Goal: Task Accomplishment & Management: Manage account settings

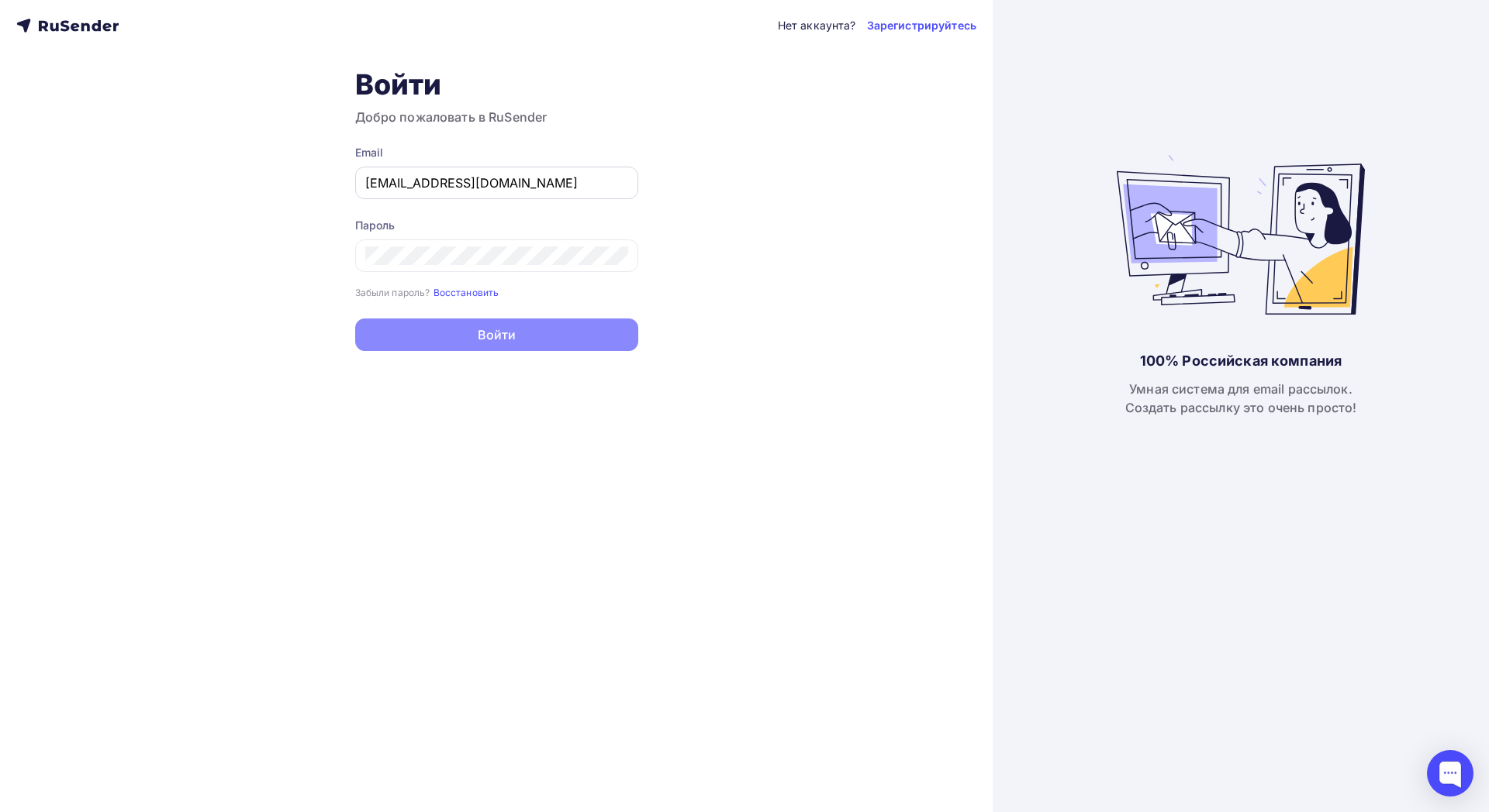
click at [585, 192] on div "[EMAIL_ADDRESS][DOMAIN_NAME]" at bounding box center [496, 183] width 283 height 32
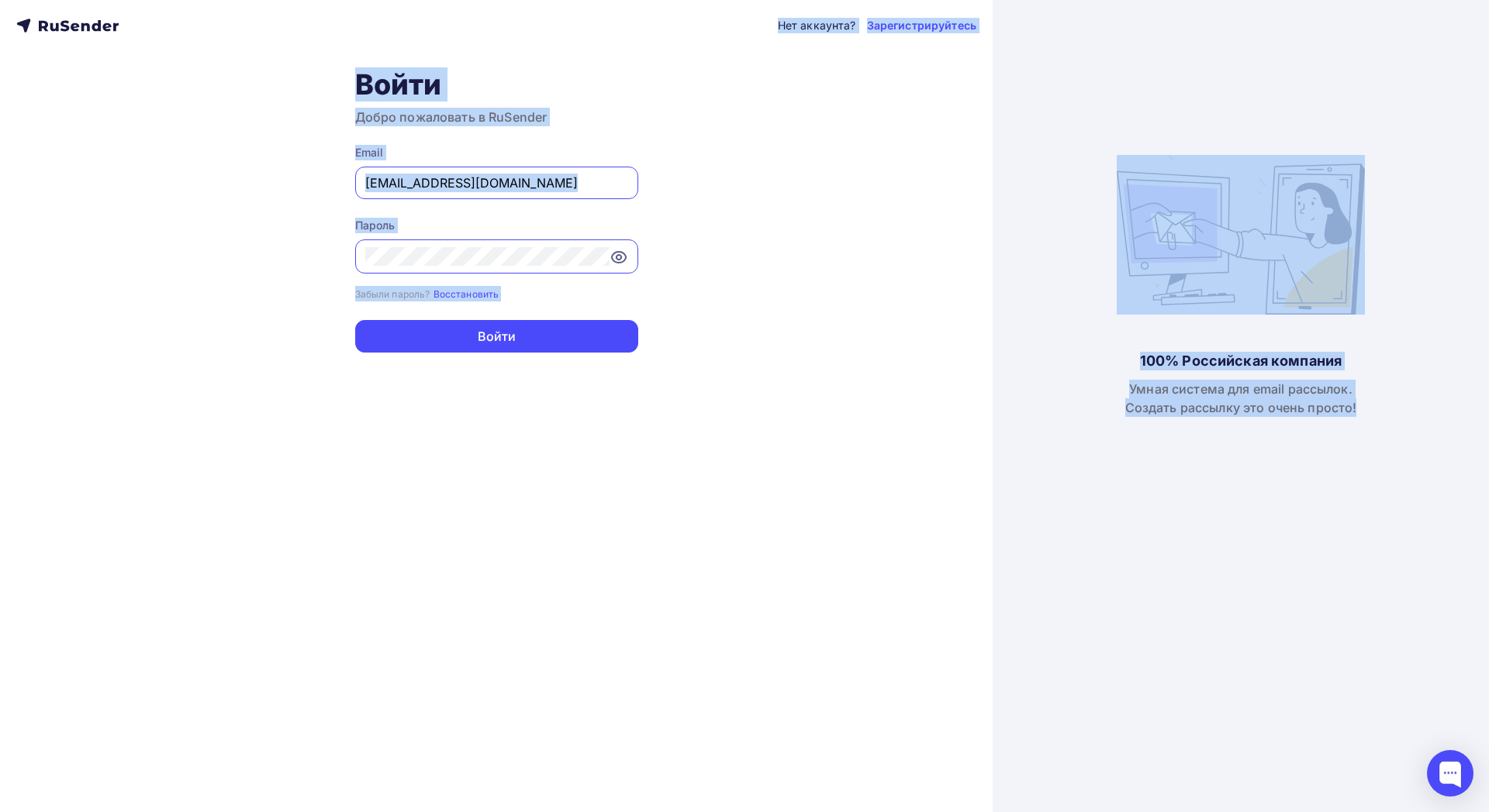
click at [581, 188] on input "[EMAIL_ADDRESS][DOMAIN_NAME]" at bounding box center [496, 183] width 263 height 19
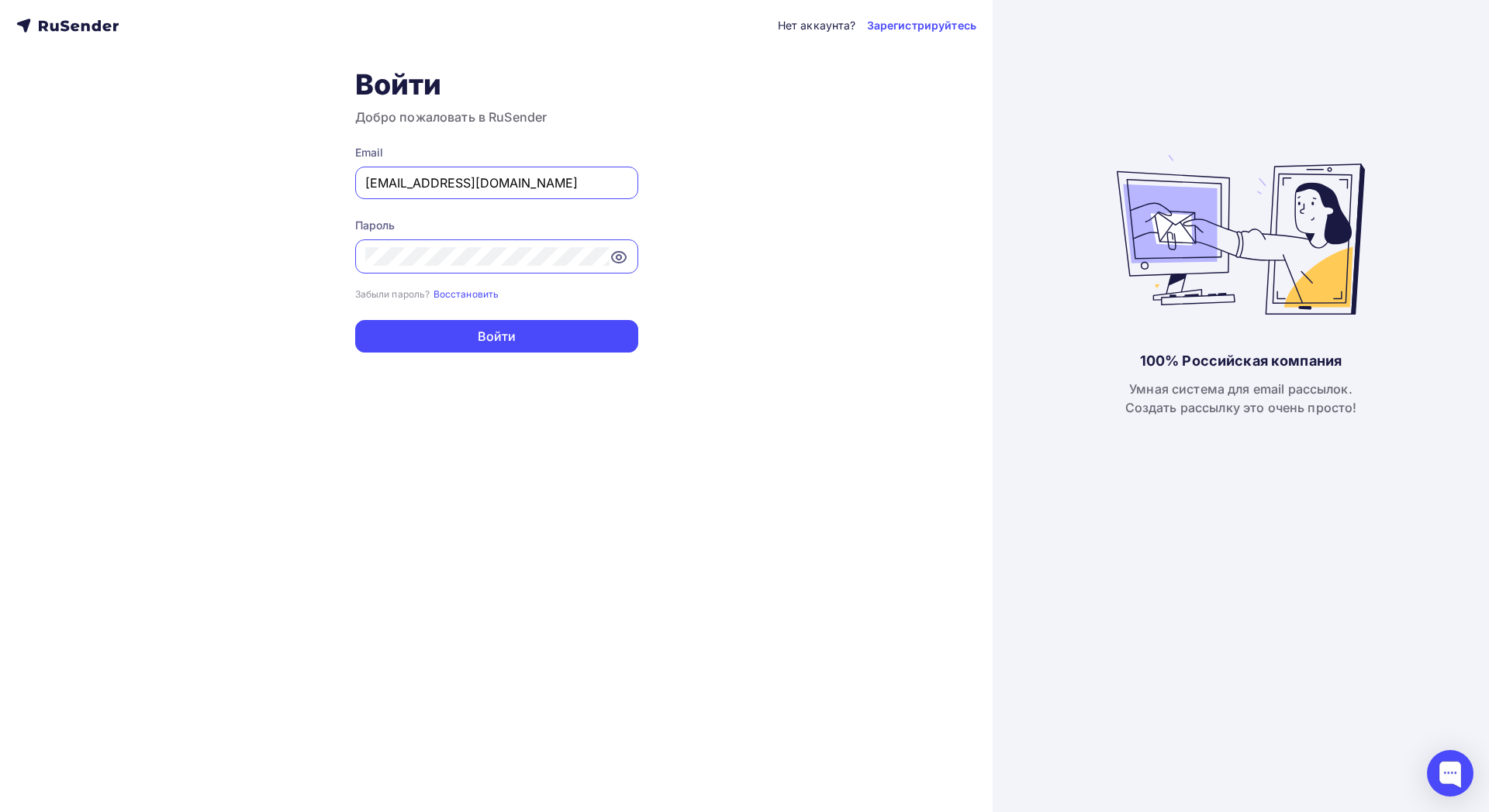
paste input "[EMAIL_ADDRESS][DOMAIN_NAME]"
type input "[EMAIL_ADDRESS][DOMAIN_NAME]"
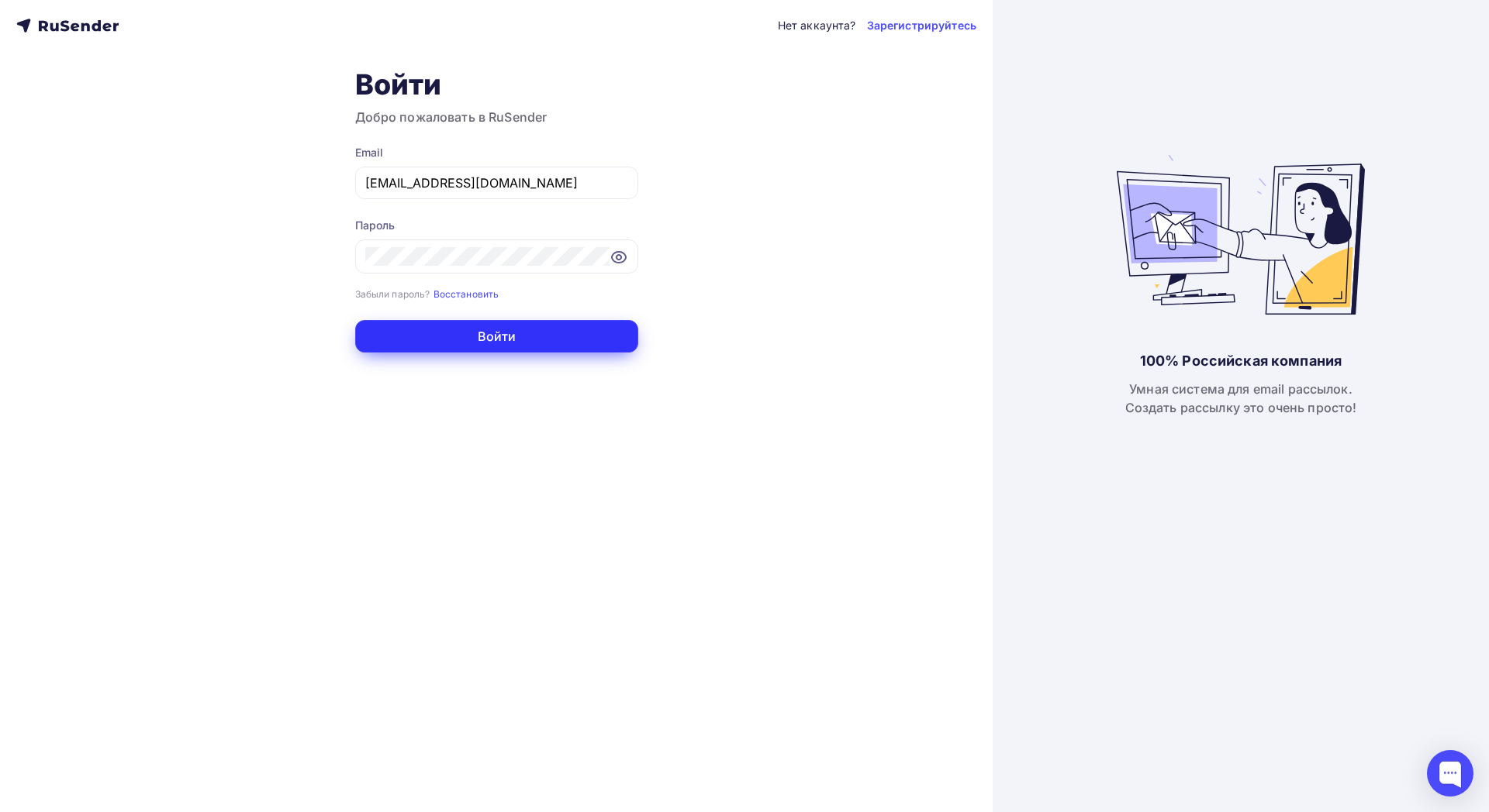
click at [512, 345] on button "Войти" at bounding box center [496, 336] width 283 height 32
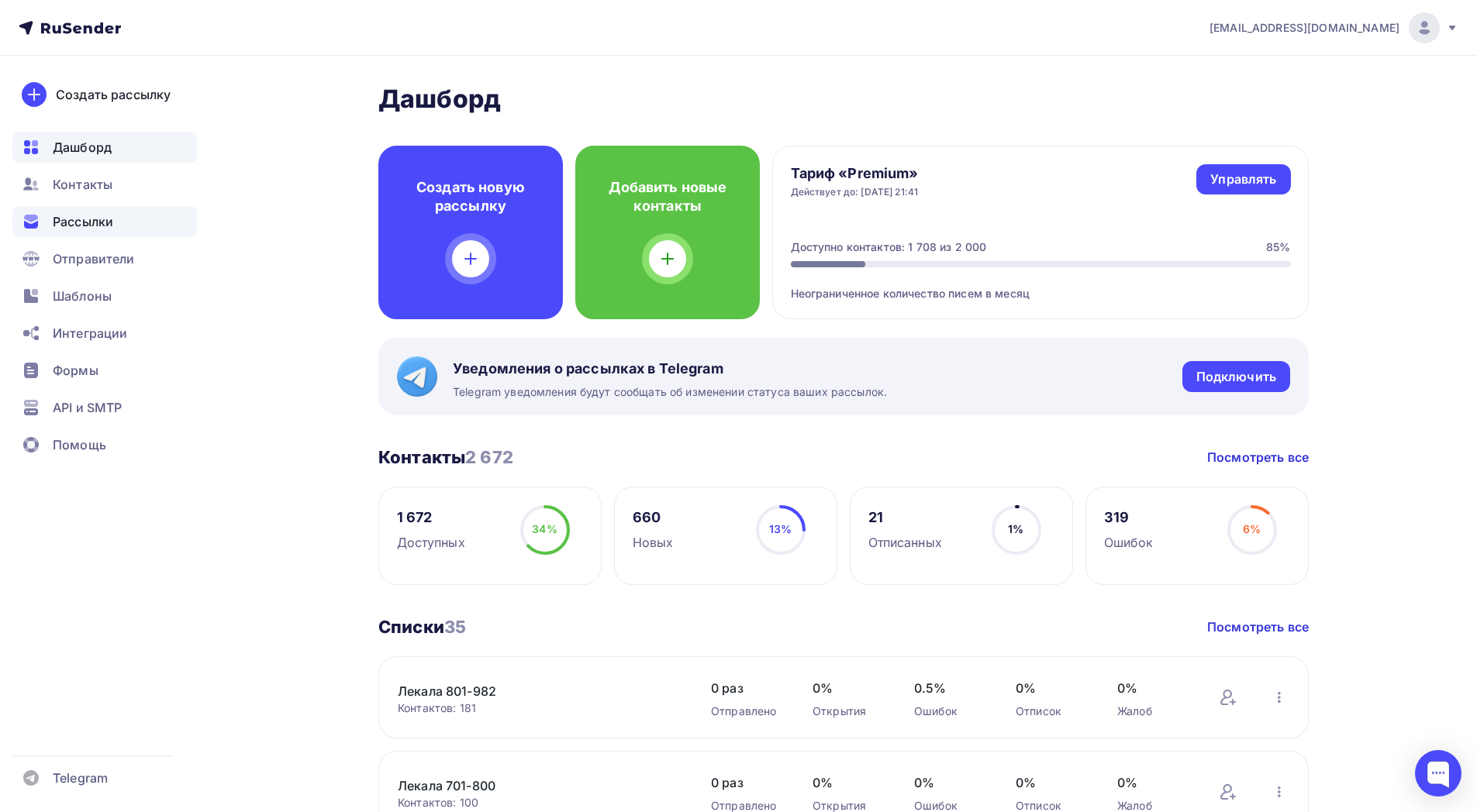
click at [110, 214] on span "Рассылки" at bounding box center [83, 222] width 60 height 19
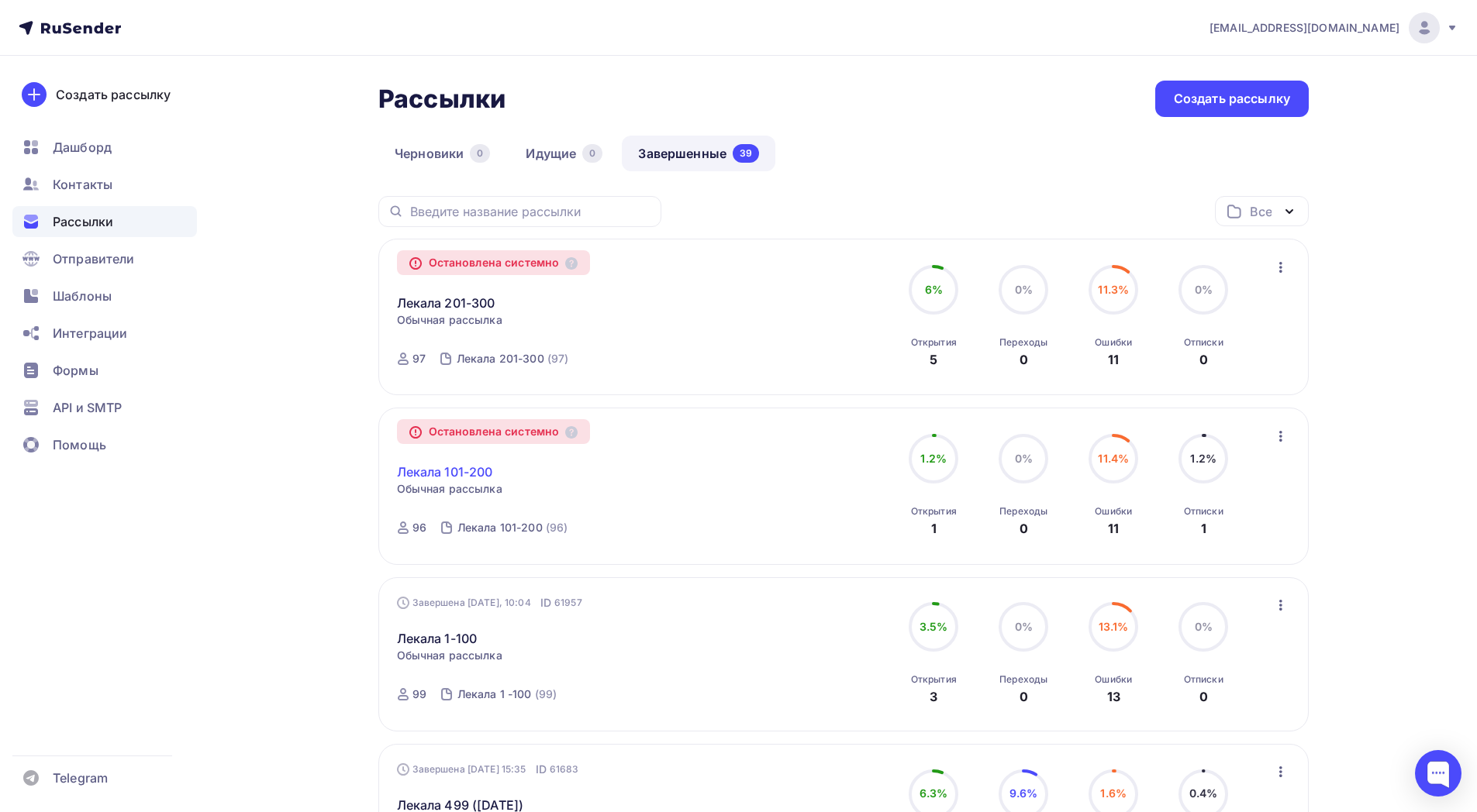
click at [475, 474] on link "Лекала 101-200" at bounding box center [444, 472] width 96 height 19
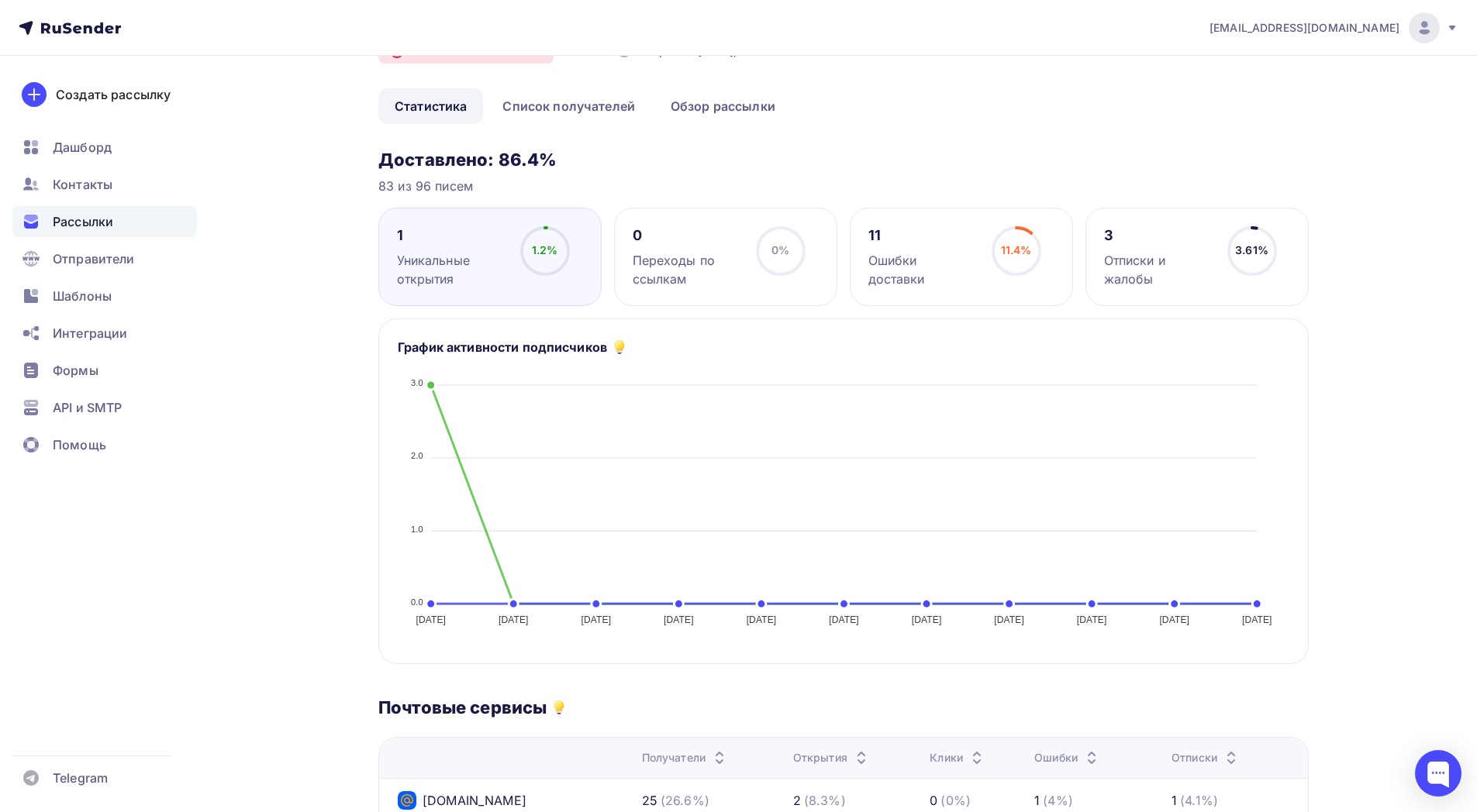
scroll to position [9, 0]
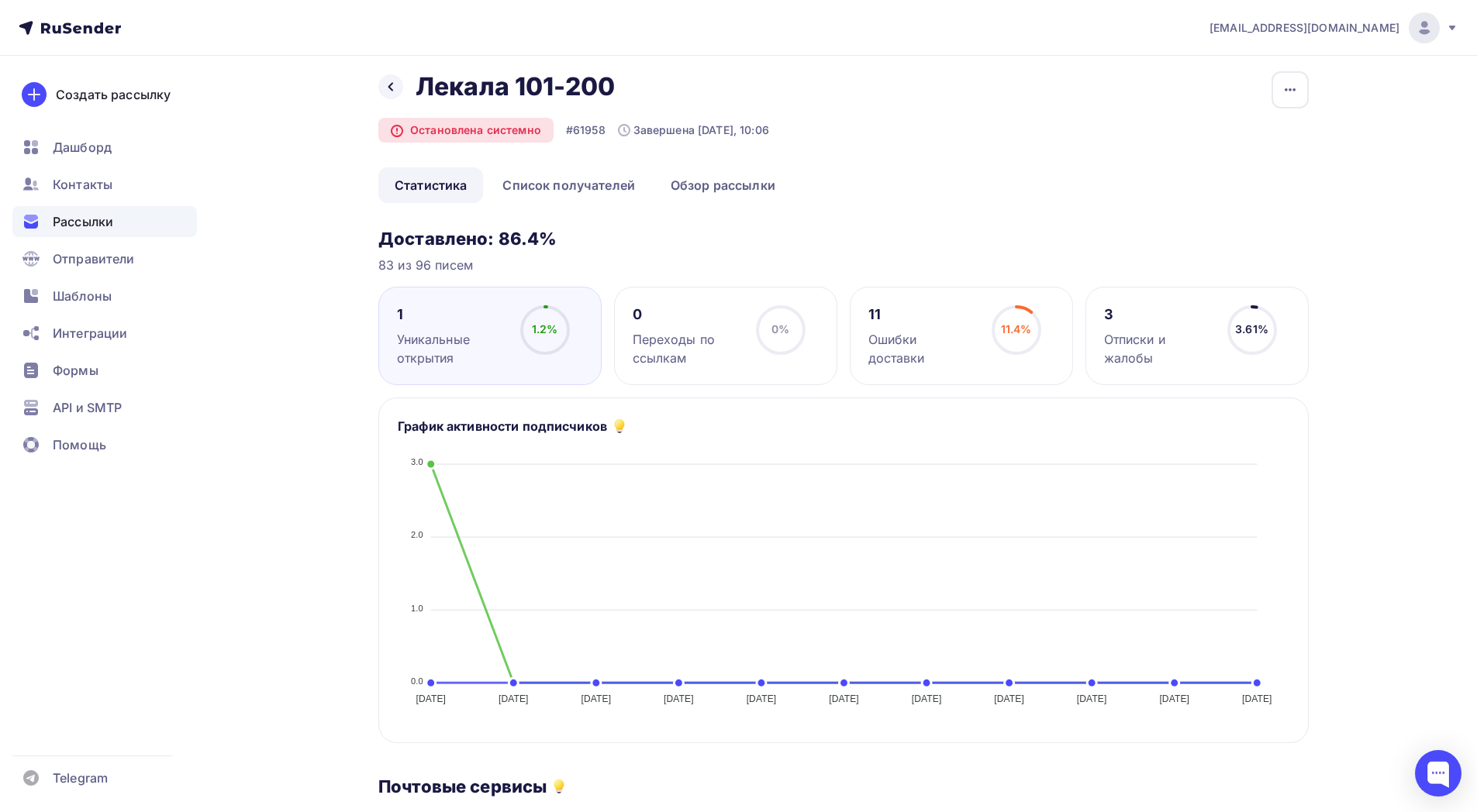
click at [1114, 339] on div "Отписки и жалобы" at bounding box center [1158, 348] width 109 height 37
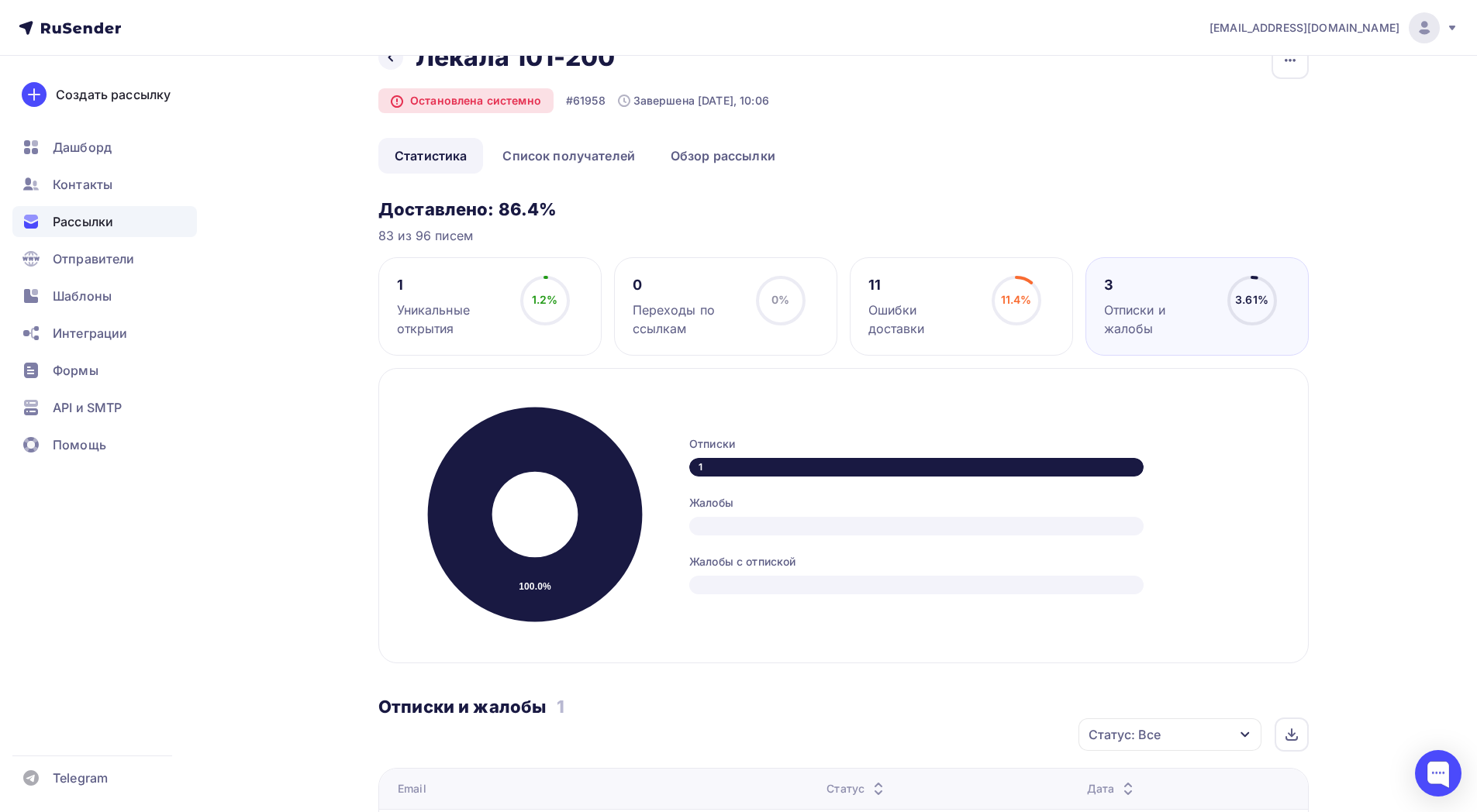
scroll to position [48, 0]
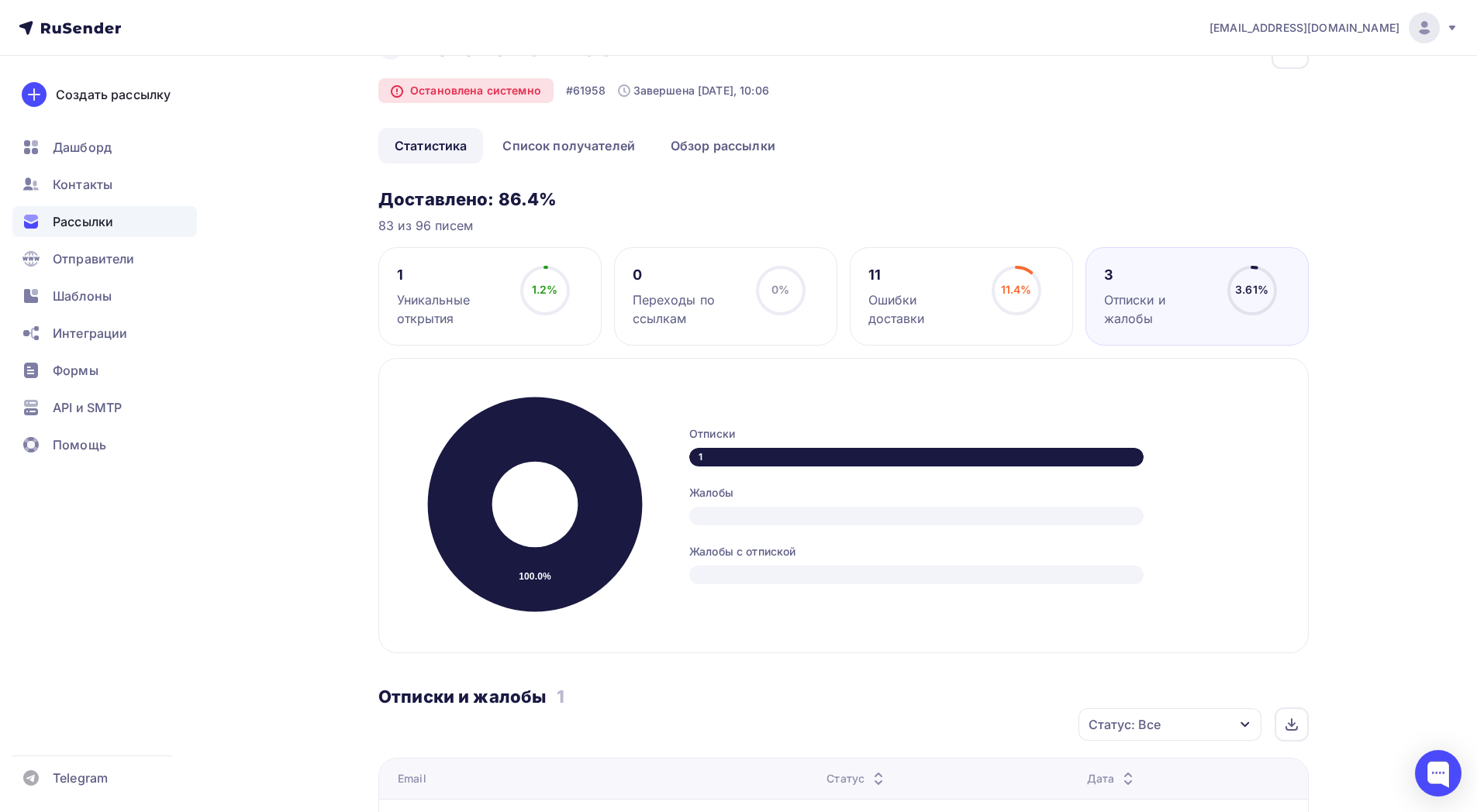
click at [424, 701] on h3 "Отписки и жалобы" at bounding box center [462, 697] width 168 height 22
drag, startPoint x: 424, startPoint y: 701, endPoint x: 498, endPoint y: 684, distance: 75.9
click at [498, 684] on div "Отписки и жалобы 1" at bounding box center [843, 680] width 931 height 54
click at [500, 687] on h3 "Отписки и жалобы" at bounding box center [462, 697] width 168 height 22
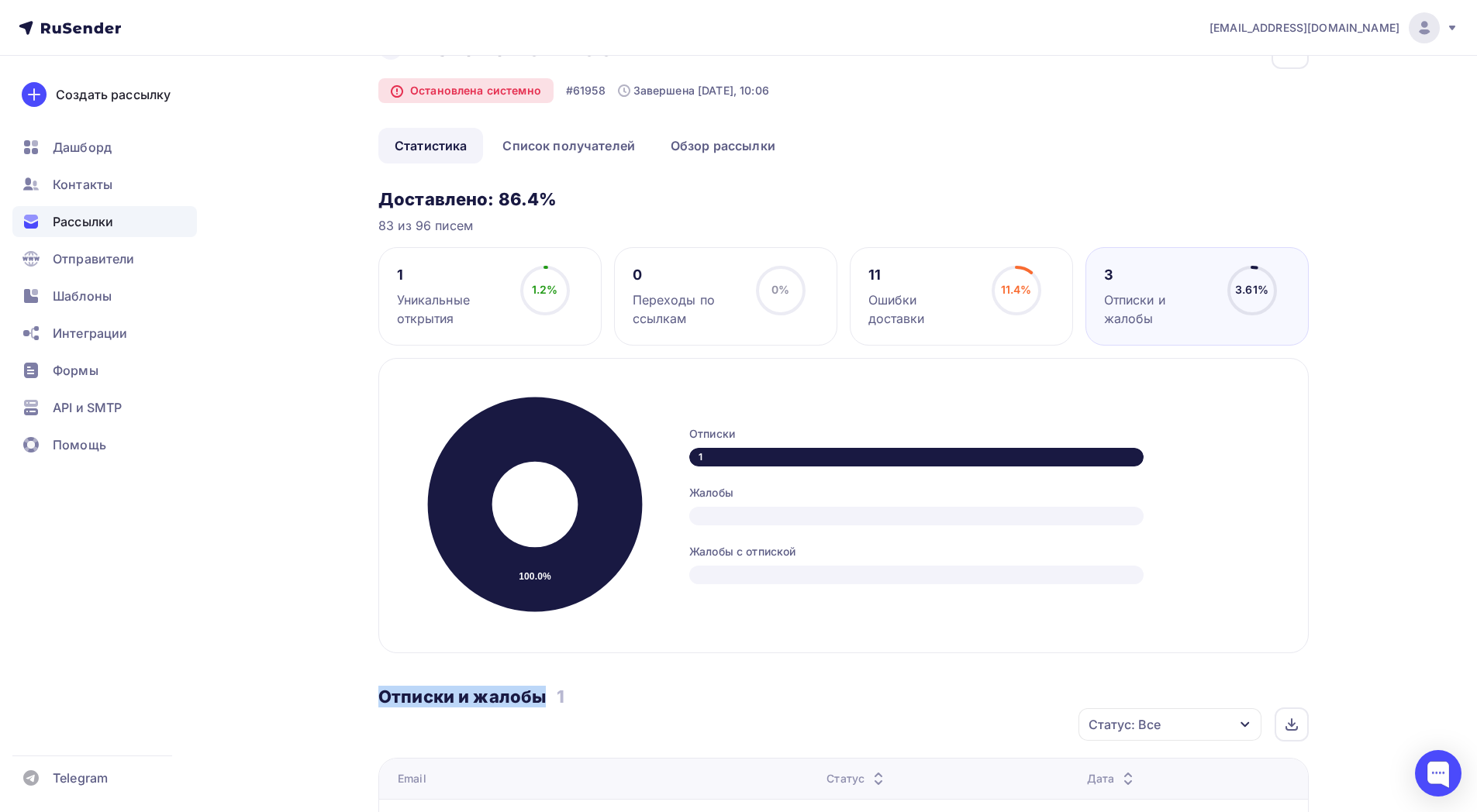
drag, startPoint x: 500, startPoint y: 687, endPoint x: 424, endPoint y: 689, distance: 76.0
click at [424, 689] on h3 "Отписки и жалобы" at bounding box center [462, 697] width 168 height 22
copy h3 "Отписки и жалобы"
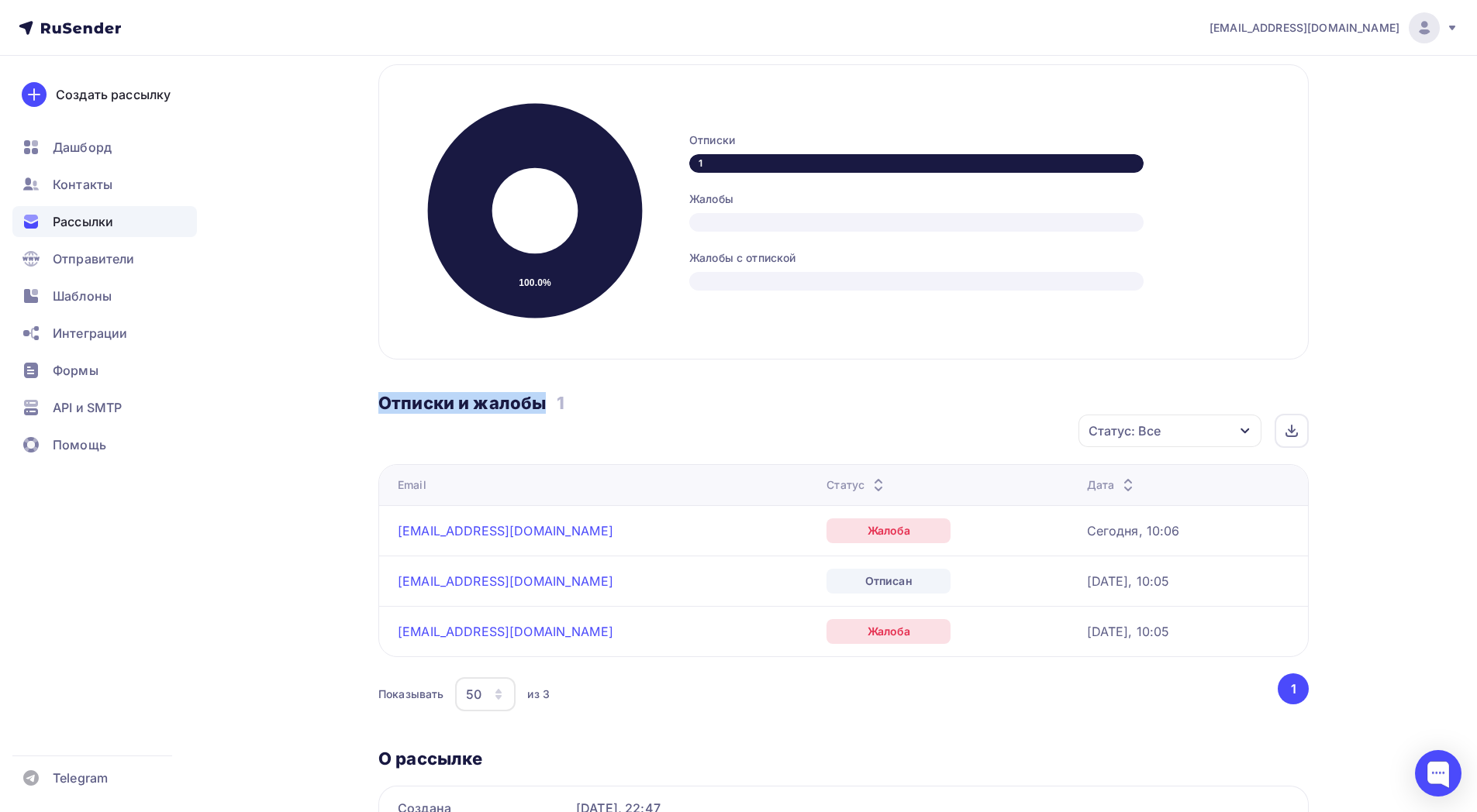
scroll to position [423, 0]
